Goal: Task Accomplishment & Management: Manage account settings

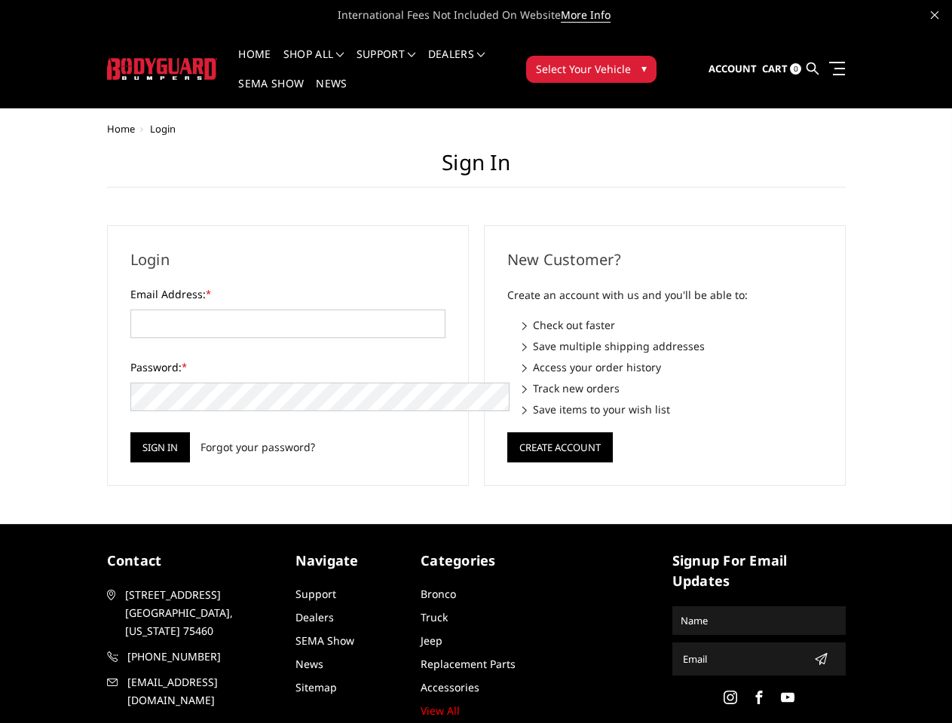
click at [476, 362] on div "New Customer? Create an account with us and you'll be able to: Check out faster…" at bounding box center [664, 355] width 377 height 261
click at [406, 54] on li "Support FAQ Install Instructions Shipping Warranty Terms & Conditions Cancellat…" at bounding box center [386, 63] width 72 height 29
click at [405, 63] on li "Support FAQ Install Instructions Shipping Warranty Terms & Conditions Cancellat…" at bounding box center [386, 63] width 72 height 29
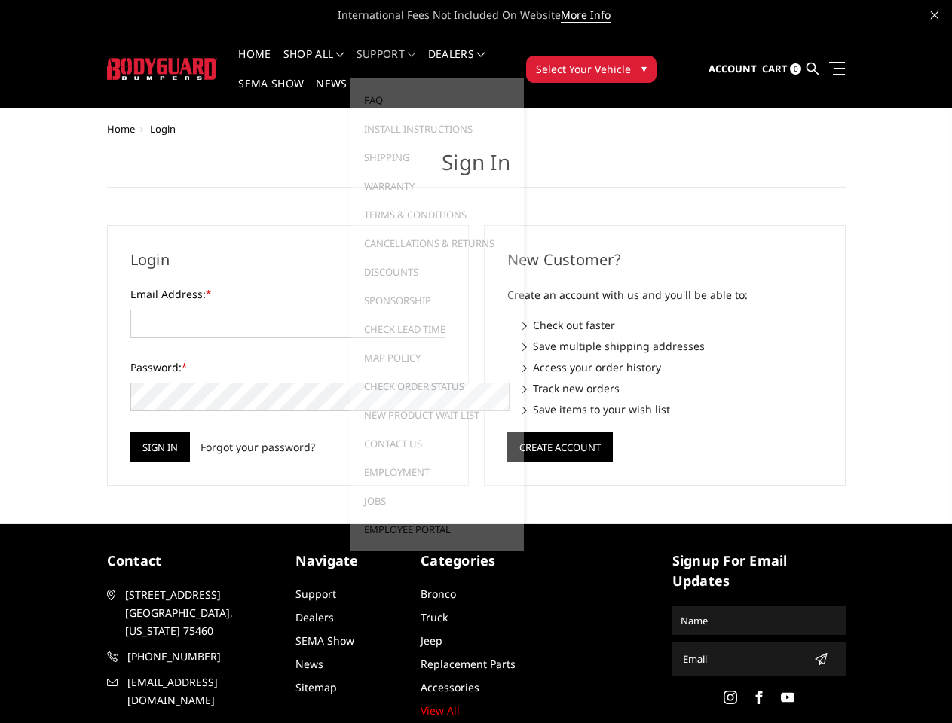
click at [631, 61] on span "Select Your Vehicle" at bounding box center [583, 69] width 95 height 16
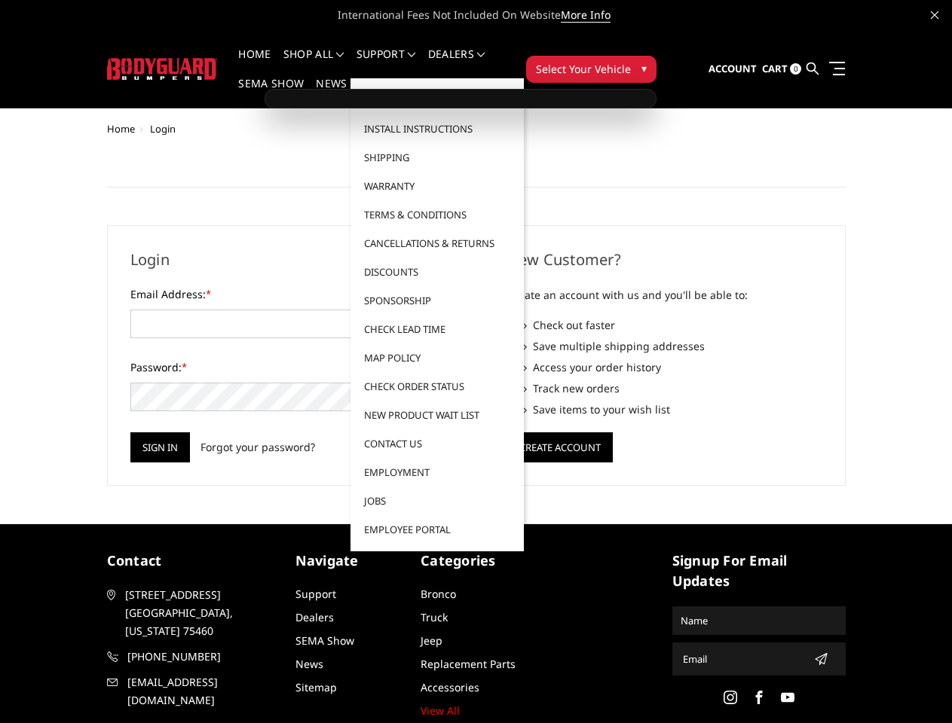
click at [631, 61] on span "Select Your Vehicle" at bounding box center [583, 69] width 95 height 16
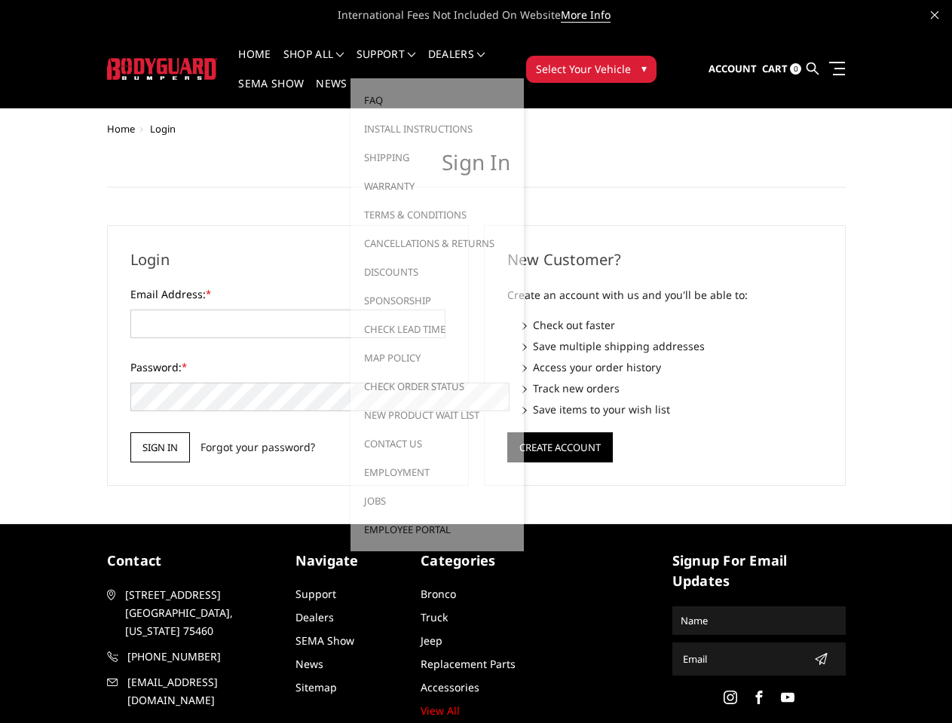
click at [130, 433] on input "Sign in" at bounding box center [160, 448] width 60 height 30
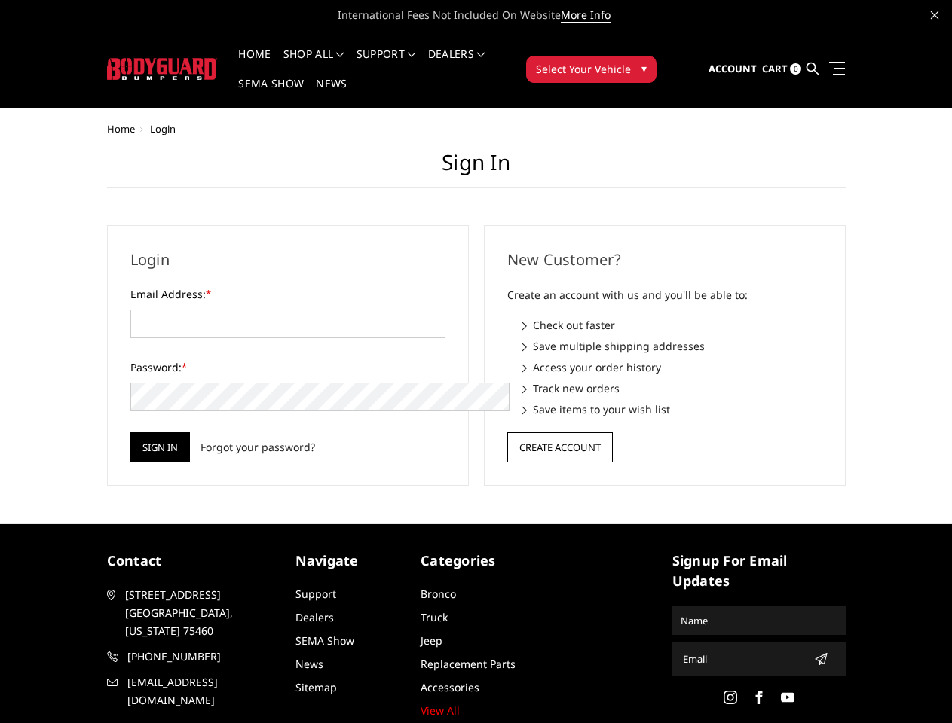
click at [559, 433] on button "Create Account" at bounding box center [559, 448] width 105 height 30
click at [815, 653] on icon "submit" at bounding box center [821, 659] width 12 height 12
